Goal: Transaction & Acquisition: Purchase product/service

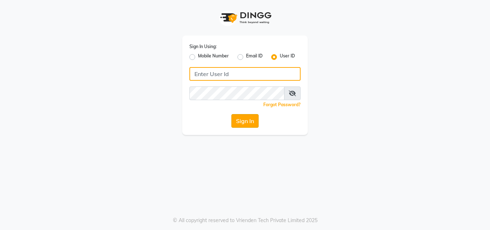
type input "[PERSON_NAME]"
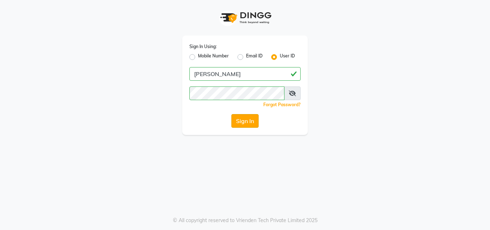
click at [245, 122] on button "Sign In" at bounding box center [244, 121] width 27 height 14
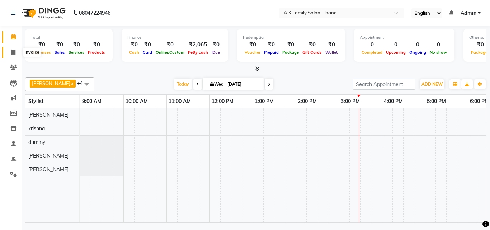
click at [15, 51] on icon at bounding box center [13, 51] width 4 height 5
select select "5033"
select select "service"
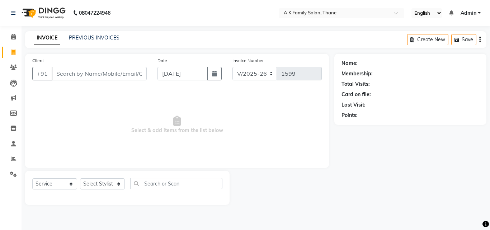
click at [68, 73] on input "Client" at bounding box center [99, 74] width 95 height 14
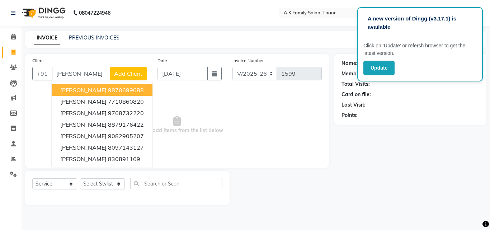
click at [108, 90] on ngb-highlight "9870699688" at bounding box center [126, 89] width 36 height 7
type input "9870699688"
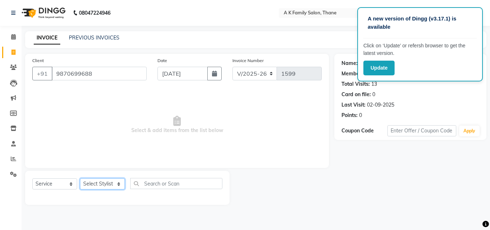
click at [88, 181] on select "Select Stylist [PERSON_NAME] dummy [PERSON_NAME] krishna [PERSON_NAME]" at bounding box center [102, 183] width 45 height 11
select select "32477"
click at [80, 178] on select "Select Stylist [PERSON_NAME] dummy [PERSON_NAME] krishna [PERSON_NAME]" at bounding box center [102, 183] width 45 height 11
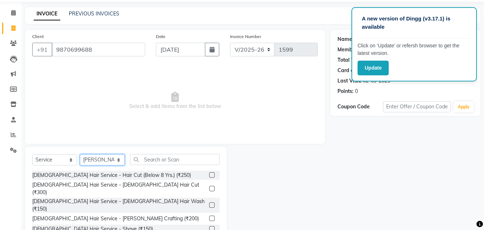
scroll to position [57, 0]
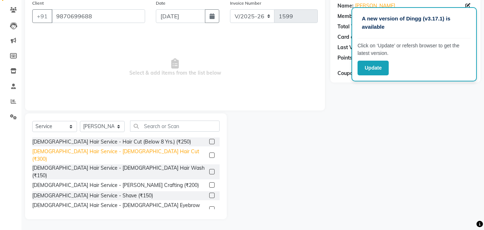
click at [111, 152] on div "[DEMOGRAPHIC_DATA] Hair Service - [DEMOGRAPHIC_DATA] Hair Cut (₹300)" at bounding box center [119, 155] width 174 height 15
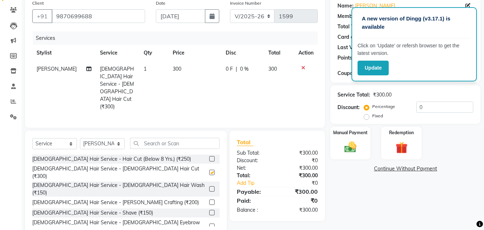
checkbox input "false"
click at [173, 71] on span "300" at bounding box center [177, 69] width 9 height 6
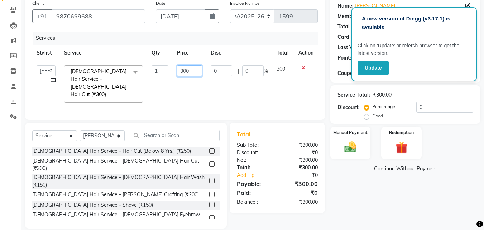
click at [189, 70] on input "300" at bounding box center [189, 70] width 25 height 11
type input "3"
type input "250"
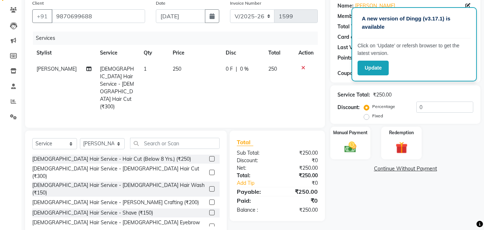
click at [186, 86] on td "250" at bounding box center [194, 88] width 53 height 54
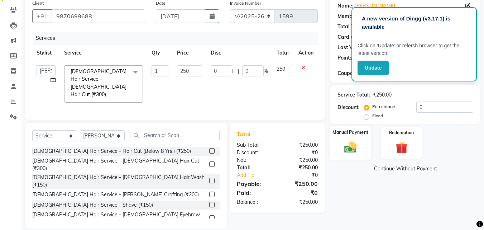
click at [349, 144] on img at bounding box center [351, 147] width 20 height 14
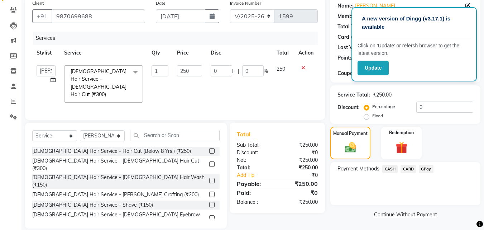
click at [388, 166] on span "CASH" at bounding box center [390, 169] width 15 height 8
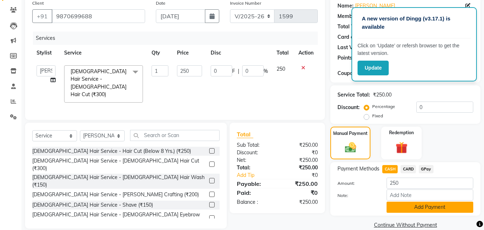
click at [393, 209] on button "Add Payment" at bounding box center [430, 206] width 87 height 11
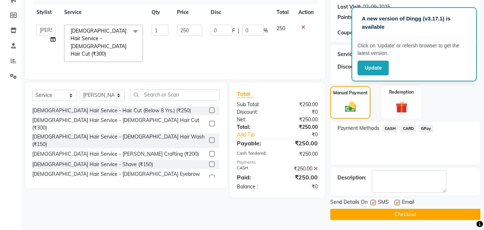
scroll to position [99, 0]
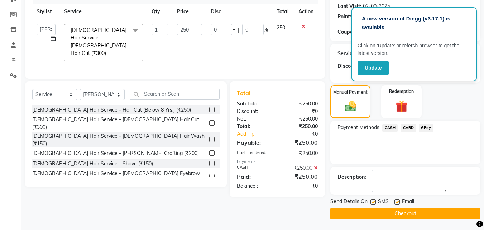
click at [393, 213] on button "Checkout" at bounding box center [406, 213] width 150 height 11
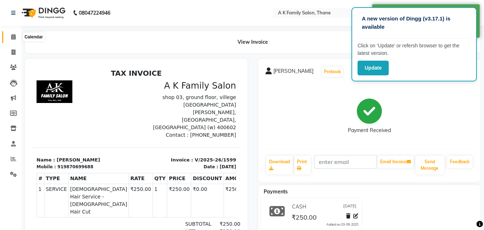
click at [10, 35] on span at bounding box center [13, 37] width 13 height 8
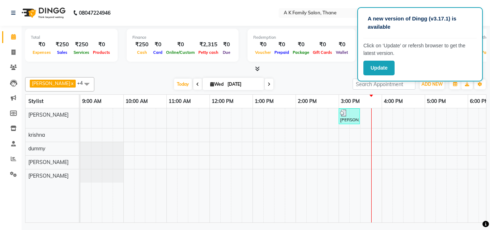
click at [3, 9] on nav "08047224946 Select Location × A K Family Salon, Thane English ENGLISH Español ا…" at bounding box center [245, 13] width 490 height 26
click at [3, 10] on nav "08047224946 Select Location × A K Family Salon, Thane English ENGLISH Español ا…" at bounding box center [245, 13] width 490 height 26
click at [11, 50] on icon at bounding box center [13, 51] width 4 height 5
select select "service"
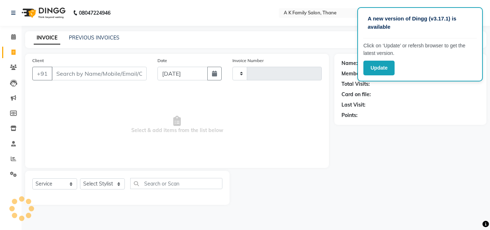
type input "1600"
select select "5033"
click at [68, 74] on input "Client" at bounding box center [99, 74] width 95 height 14
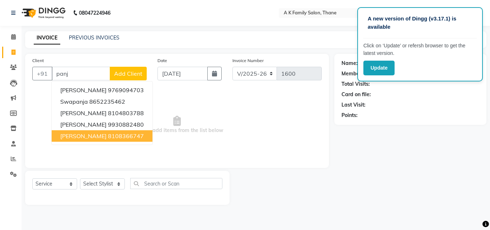
click at [72, 136] on span "[PERSON_NAME]" at bounding box center [83, 135] width 46 height 7
type input "8108366747"
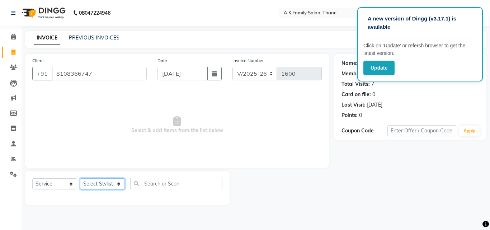
click at [96, 181] on select "Select Stylist [PERSON_NAME] dummy [PERSON_NAME] krishna [PERSON_NAME]" at bounding box center [102, 183] width 45 height 11
select select "62227"
click at [80, 178] on select "Select Stylist [PERSON_NAME] dummy [PERSON_NAME] krishna [PERSON_NAME]" at bounding box center [102, 183] width 45 height 11
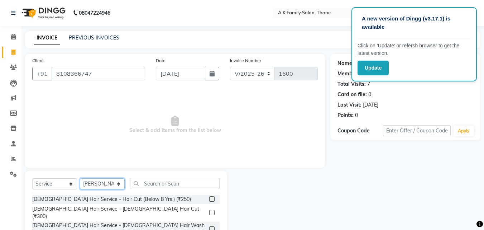
scroll to position [36, 0]
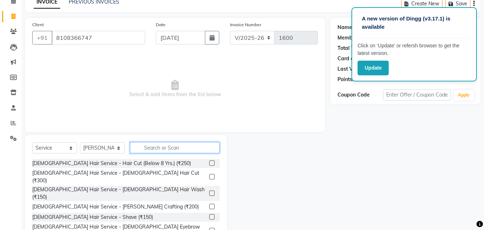
click at [157, 149] on input "text" at bounding box center [175, 147] width 90 height 11
click at [152, 147] on input "text" at bounding box center [175, 147] width 90 height 11
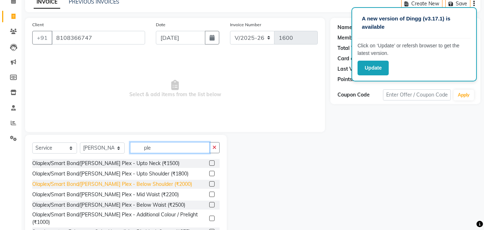
type input "ple"
click at [119, 184] on div "Olaplex/Smart Bond/[PERSON_NAME] Plex - Below Shoulder (₹2000)" at bounding box center [112, 184] width 160 height 8
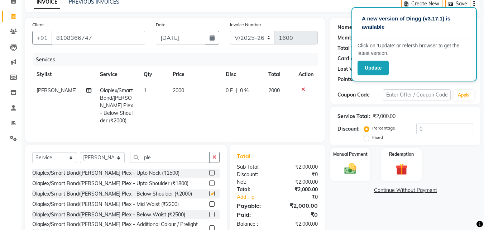
checkbox input "false"
click at [168, 153] on input "ple" at bounding box center [170, 157] width 80 height 11
type input "p"
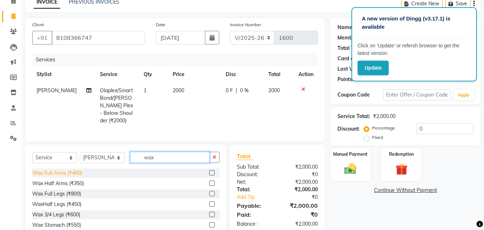
type input "wax"
click at [75, 171] on div "Wax Full Arms (₹450)" at bounding box center [57, 173] width 50 height 8
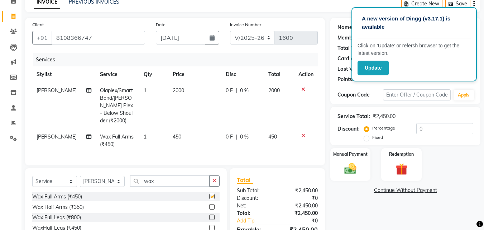
checkbox input "false"
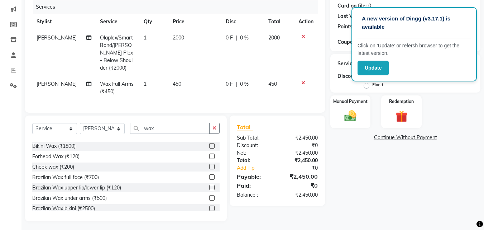
scroll to position [108, 0]
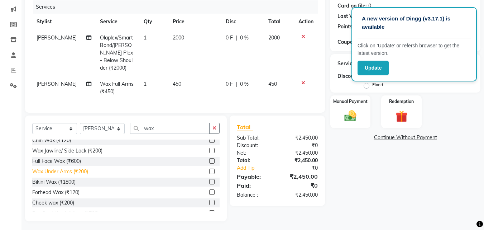
click at [85, 168] on div "Wax Under Arms (₹200)" at bounding box center [60, 172] width 56 height 8
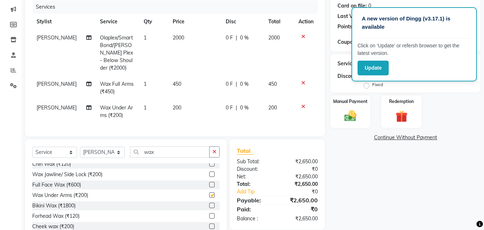
checkbox input "false"
click at [250, 80] on div "0 F | 0 %" at bounding box center [243, 84] width 34 height 8
select select "62227"
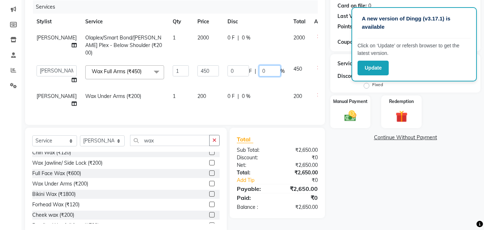
click at [259, 72] on input "0" at bounding box center [270, 70] width 22 height 11
type input "20"
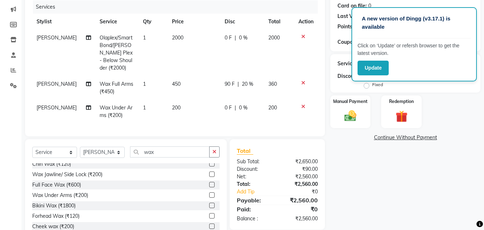
click at [237, 39] on div "0 F | 0 %" at bounding box center [242, 38] width 35 height 8
select select "62227"
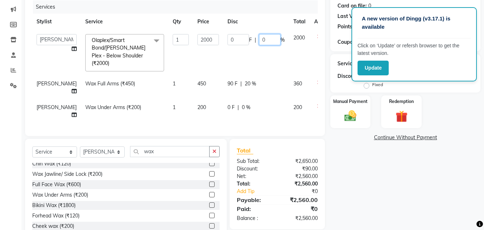
click at [259, 40] on input "0" at bounding box center [270, 39] width 22 height 11
type input "20"
click at [242, 62] on td "0 F | 20 %" at bounding box center [256, 53] width 66 height 46
select select "62227"
click at [247, 106] on div "0 F | 0 %" at bounding box center [256, 108] width 57 height 8
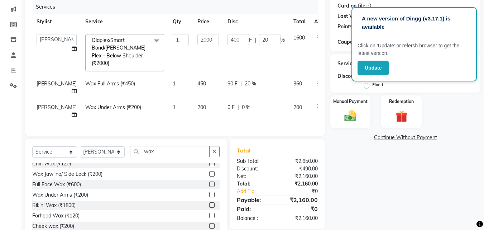
select select "62227"
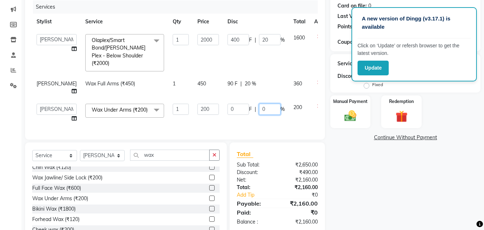
click at [259, 109] on input "0" at bounding box center [270, 109] width 22 height 11
type input "20"
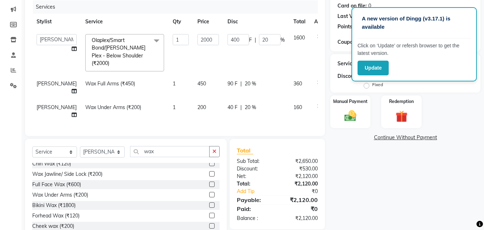
click at [252, 118] on td "40 F | 20 %" at bounding box center [256, 111] width 66 height 24
select select "62227"
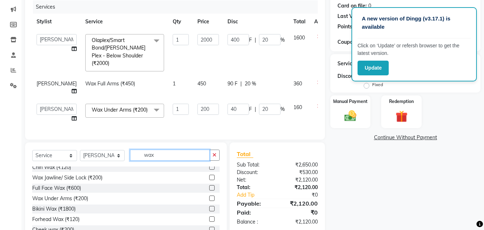
click at [171, 161] on input "wax" at bounding box center [170, 154] width 80 height 11
type input "w"
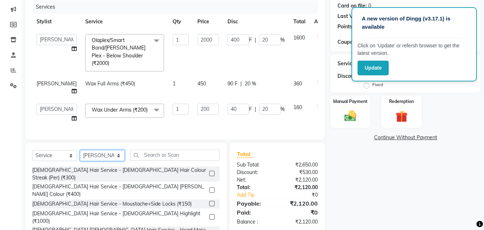
click at [98, 161] on select "Select Stylist [PERSON_NAME] dummy [PERSON_NAME] krishna [PERSON_NAME]" at bounding box center [102, 155] width 45 height 11
select select "34236"
click at [80, 158] on select "Select Stylist [PERSON_NAME] dummy [PERSON_NAME] krishna [PERSON_NAME]" at bounding box center [102, 155] width 45 height 11
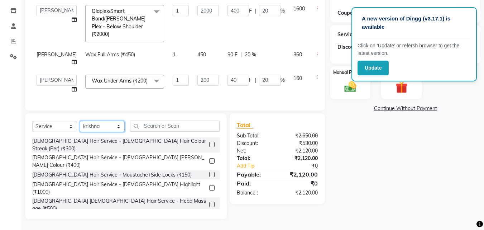
scroll to position [126, 0]
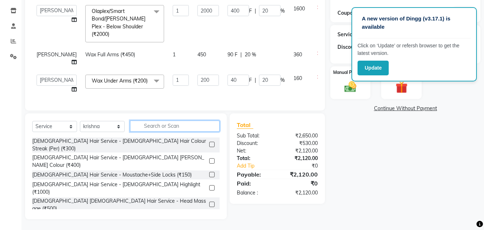
click at [153, 126] on input "text" at bounding box center [175, 125] width 90 height 11
click at [149, 125] on input "text" at bounding box center [175, 125] width 90 height 11
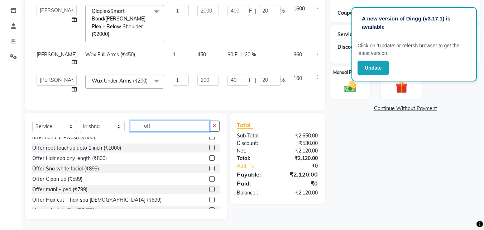
scroll to position [44, 0]
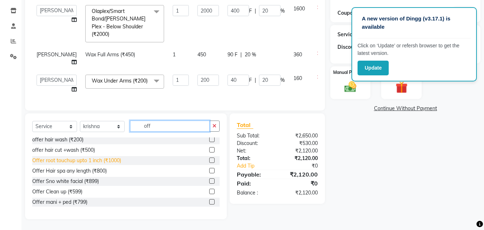
type input "off"
click at [108, 160] on div "Offer root touchup upto 1 inch (₹1000)" at bounding box center [76, 161] width 89 height 8
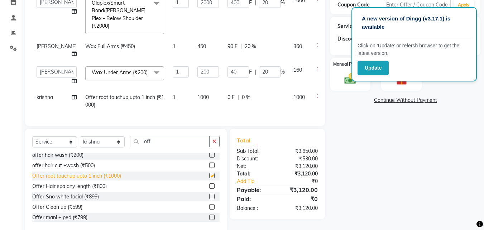
checkbox input "false"
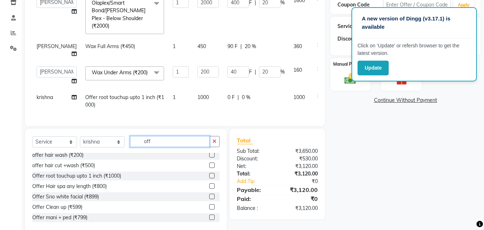
click at [167, 147] on input "off" at bounding box center [170, 141] width 80 height 11
type input "o"
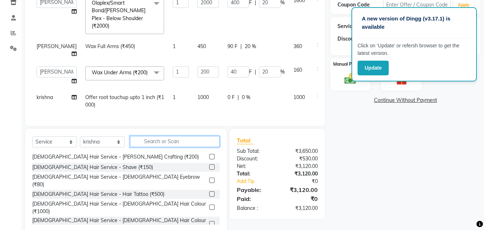
click at [162, 147] on input "text" at bounding box center [175, 141] width 90 height 11
click at [92, 147] on select "Select Stylist [PERSON_NAME] dummy [PERSON_NAME] krishna [PERSON_NAME]" at bounding box center [102, 141] width 45 height 11
select select "32477"
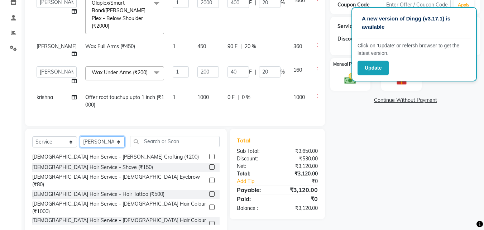
click at [80, 144] on select "Select Stylist [PERSON_NAME] dummy [PERSON_NAME] krishna [PERSON_NAME]" at bounding box center [102, 141] width 45 height 11
click at [146, 147] on input "text" at bounding box center [175, 141] width 90 height 11
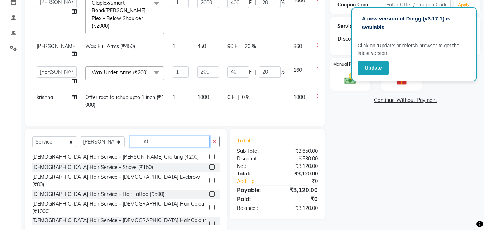
scroll to position [0, 0]
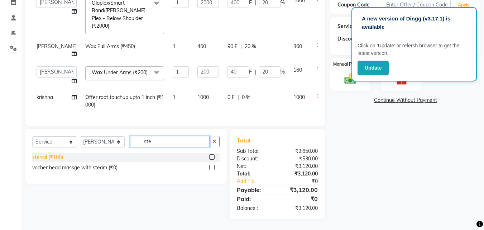
type input "ste"
click at [55, 161] on div "stencil (₹100)" at bounding box center [47, 157] width 31 height 8
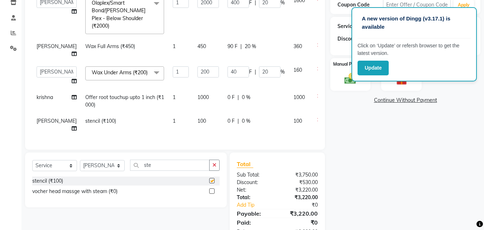
checkbox input "false"
click at [242, 124] on span "0 %" at bounding box center [246, 121] width 9 height 8
click at [259, 125] on input "0" at bounding box center [270, 122] width 22 height 11
type input "20"
click at [250, 106] on td "0 F | 0 %" at bounding box center [256, 101] width 66 height 24
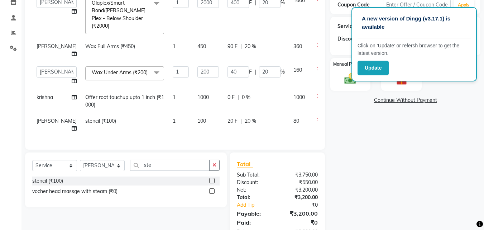
select select "34236"
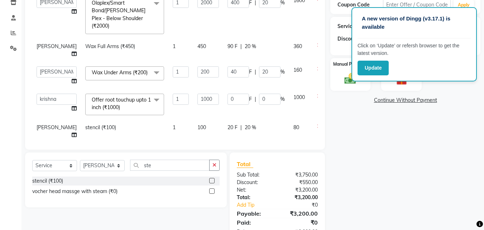
click at [173, 128] on span "1" at bounding box center [174, 127] width 3 height 6
click at [173, 133] on input "1" at bounding box center [181, 129] width 16 height 11
type input "4"
click at [168, 116] on td "1" at bounding box center [180, 104] width 25 height 30
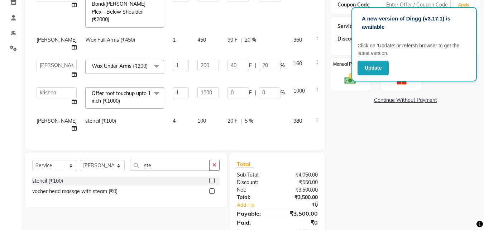
scroll to position [149, 0]
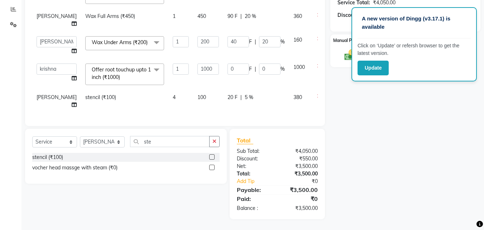
click at [234, 96] on td "20 F | 5 %" at bounding box center [256, 101] width 66 height 24
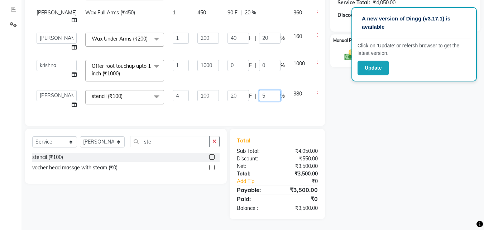
click at [259, 92] on input "5" at bounding box center [270, 95] width 22 height 11
type input "20"
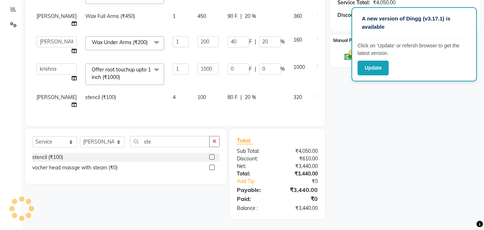
click at [246, 108] on div "Services Stylist Service Qty Price Disc Total Action [PERSON_NAME] dummy [PERSO…" at bounding box center [175, 28] width 286 height 179
click at [104, 141] on select "Select Stylist [PERSON_NAME] dummy [PERSON_NAME] krishna [PERSON_NAME]" at bounding box center [102, 141] width 45 height 11
select select "62227"
click at [80, 136] on select "Select Stylist [PERSON_NAME] dummy [PERSON_NAME] krishna [PERSON_NAME]" at bounding box center [102, 141] width 45 height 11
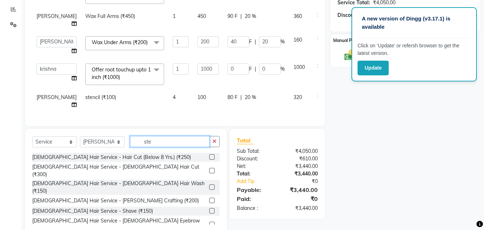
click at [155, 142] on input "ste" at bounding box center [170, 141] width 80 height 11
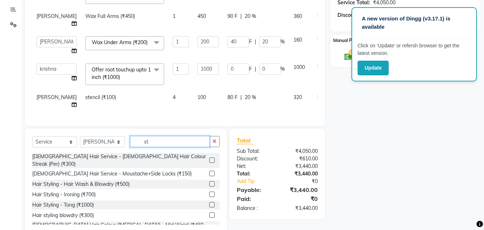
type input "s"
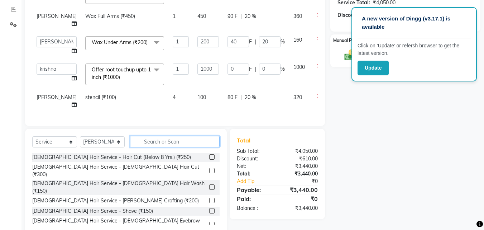
click at [156, 141] on input "text" at bounding box center [175, 141] width 90 height 11
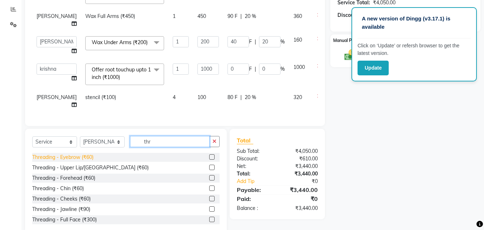
type input "thr"
click at [92, 156] on div "Threading - Eyebrow (₹60)" at bounding box center [62, 157] width 61 height 8
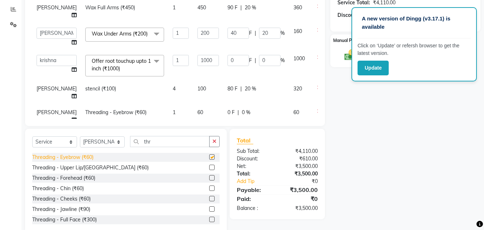
checkbox input "false"
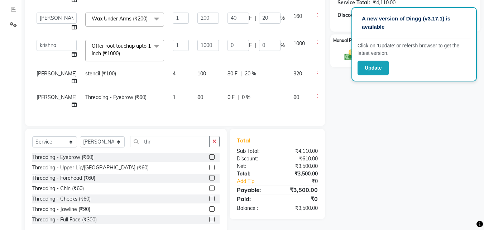
click at [193, 89] on td "60" at bounding box center [208, 101] width 30 height 24
select select "62227"
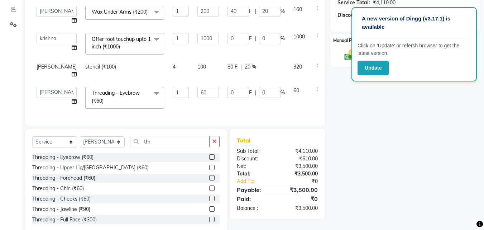
scroll to position [46, 0]
click at [198, 87] on input "60" at bounding box center [209, 92] width 22 height 11
type input "6"
type input "50"
click at [193, 103] on td "50" at bounding box center [208, 97] width 30 height 30
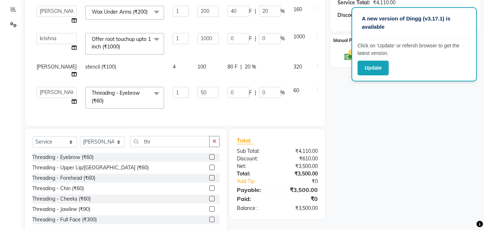
select select "62227"
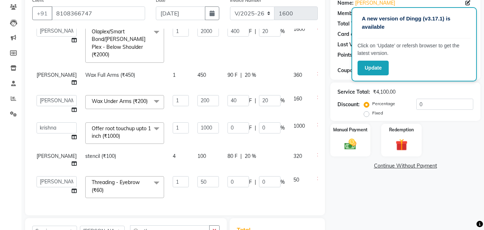
scroll to position [42, 0]
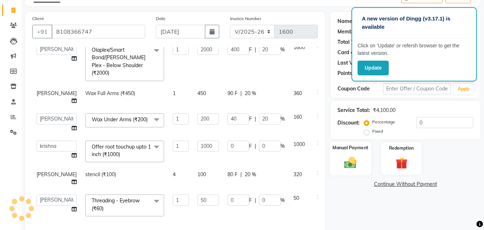
click at [351, 166] on img at bounding box center [351, 162] width 20 height 14
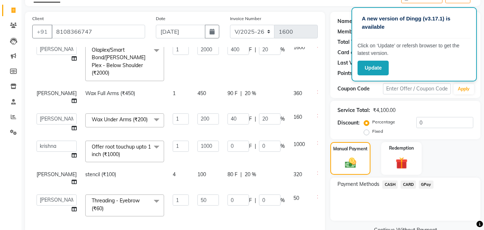
click at [391, 183] on span "CASH" at bounding box center [390, 184] width 15 height 8
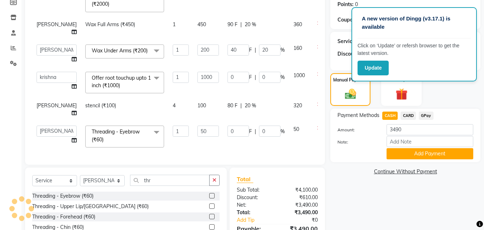
scroll to position [114, 0]
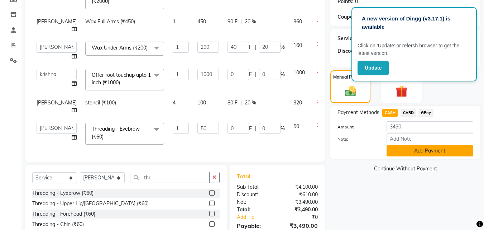
click at [394, 148] on button "Add Payment" at bounding box center [430, 150] width 87 height 11
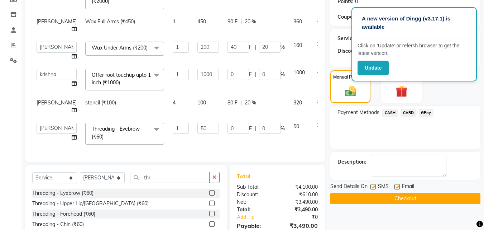
click at [386, 199] on button "Checkout" at bounding box center [406, 198] width 150 height 11
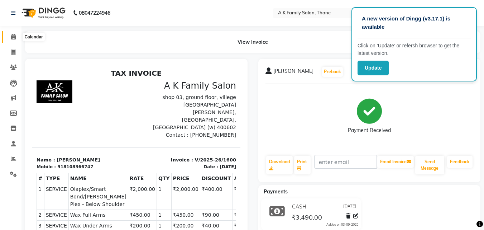
click at [14, 35] on icon at bounding box center [13, 36] width 5 height 5
